Goal: Find specific page/section: Find specific page/section

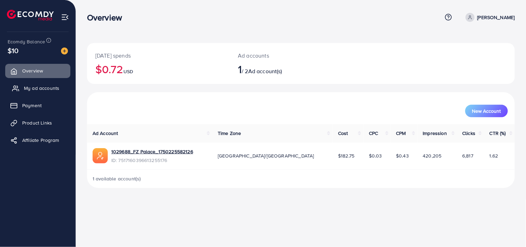
click at [56, 89] on span "My ad accounts" at bounding box center [41, 88] width 35 height 7
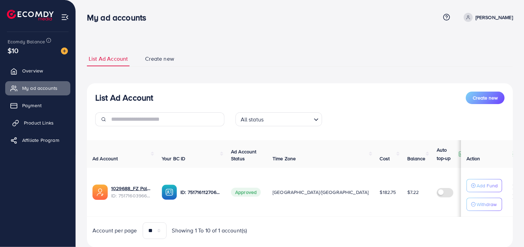
click at [44, 123] on span "Product Links" at bounding box center [39, 122] width 30 height 7
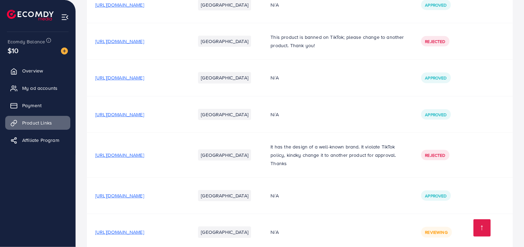
scroll to position [209, 0]
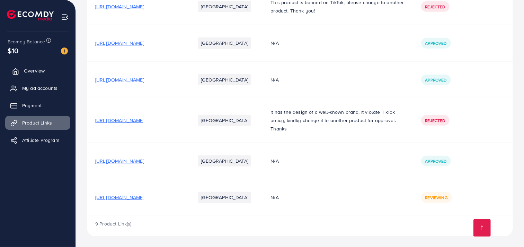
click at [44, 73] on span "Overview" at bounding box center [34, 70] width 21 height 7
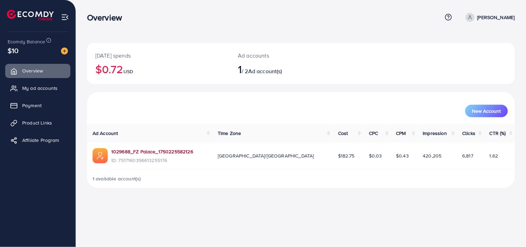
click at [133, 151] on link "1029688_FZ Palace_1750225582126" at bounding box center [152, 151] width 82 height 7
click at [47, 122] on span "Product Links" at bounding box center [39, 122] width 30 height 7
click at [35, 125] on span "Product Links" at bounding box center [39, 122] width 30 height 7
